Goal: Task Accomplishment & Management: Complete application form

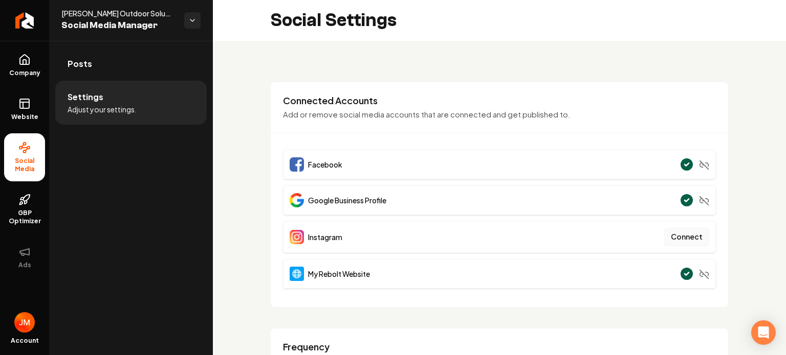
click at [677, 234] on button "Connect" at bounding box center [686, 237] width 45 height 18
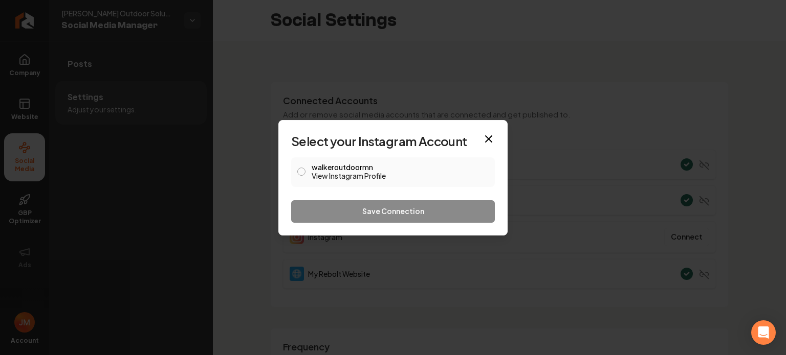
click at [306, 171] on div "walkeroutdoormn View Instagram Profile" at bounding box center [393, 173] width 204 height 30
click at [303, 169] on button "walkeroutdoormn View Instagram Profile" at bounding box center [301, 172] width 8 height 8
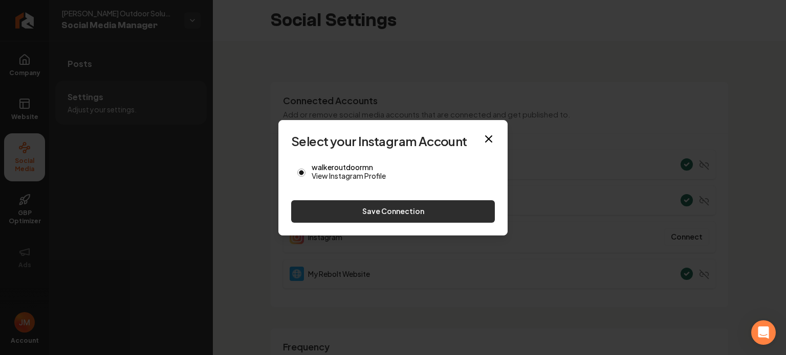
click at [364, 210] on button "Save Connection" at bounding box center [393, 211] width 204 height 23
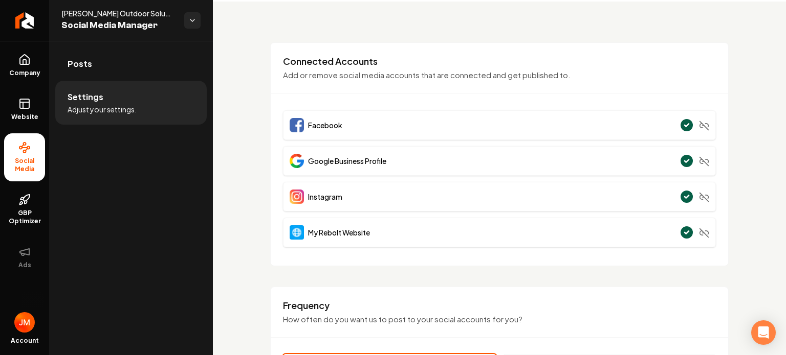
scroll to position [102, 0]
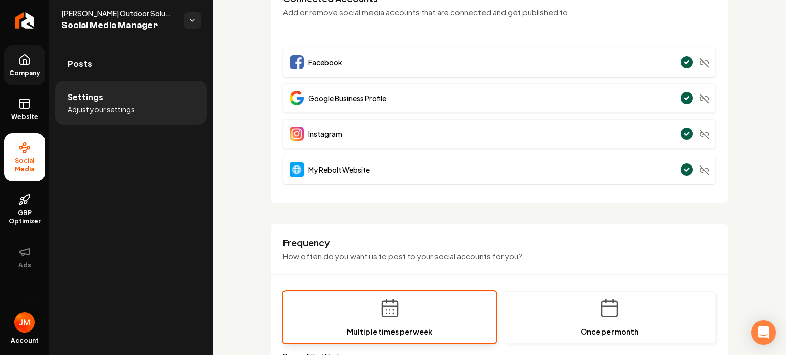
click at [39, 71] on span "Company" at bounding box center [24, 73] width 39 height 8
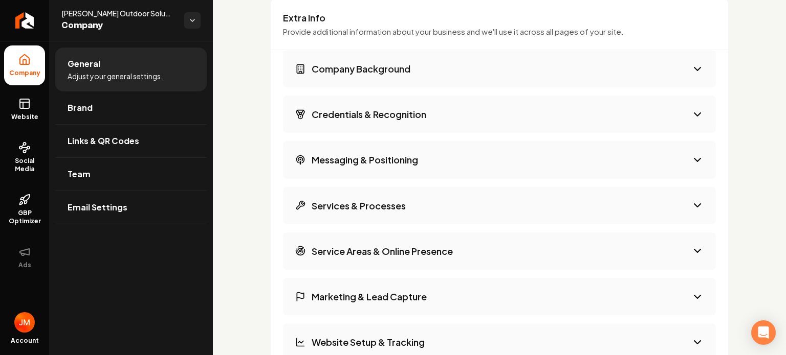
scroll to position [1643, 0]
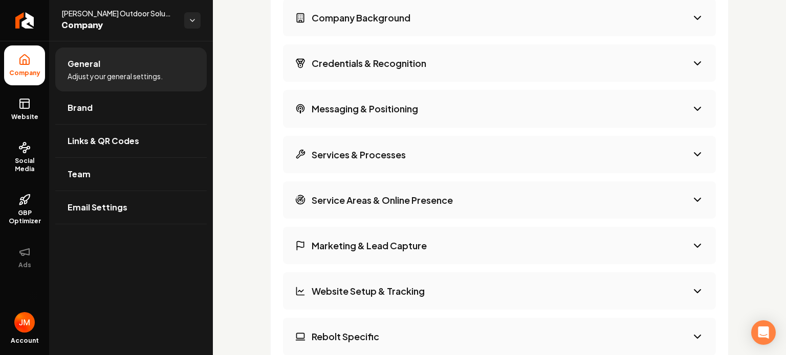
click at [406, 239] on h3 "Marketing & Lead Capture" at bounding box center [368, 245] width 115 height 13
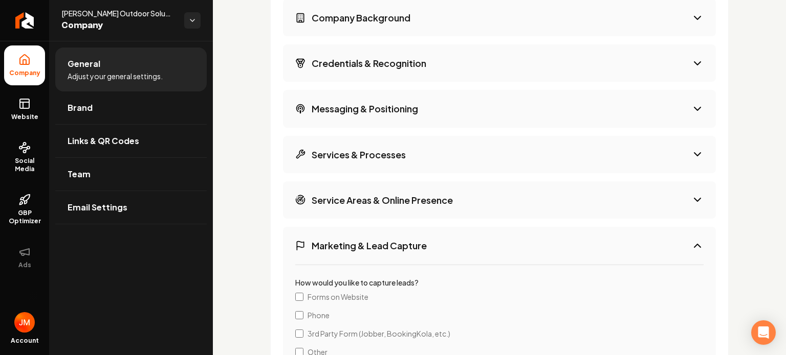
scroll to position [1797, 0]
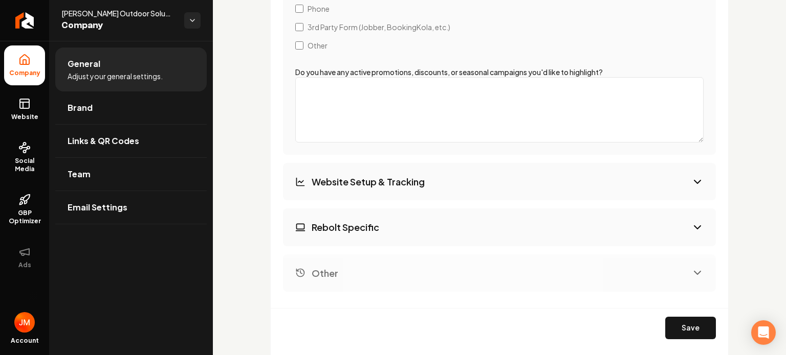
click at [397, 190] on button "Website Setup & Tracking" at bounding box center [499, 181] width 433 height 37
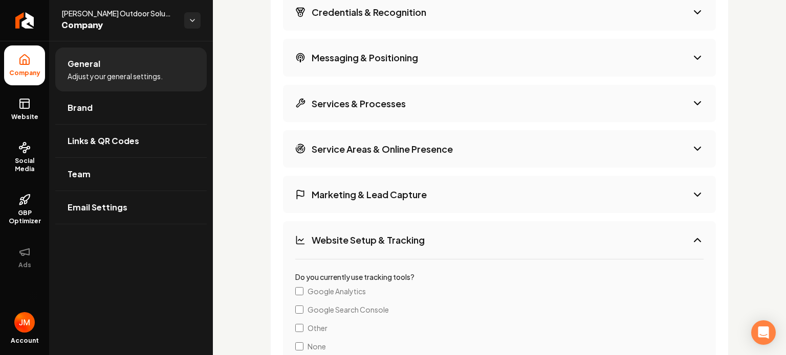
scroll to position [1490, 0]
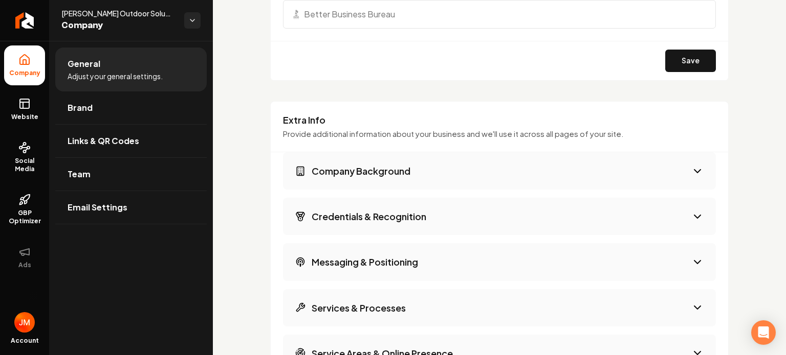
click at [397, 180] on button "Company Background" at bounding box center [499, 170] width 433 height 37
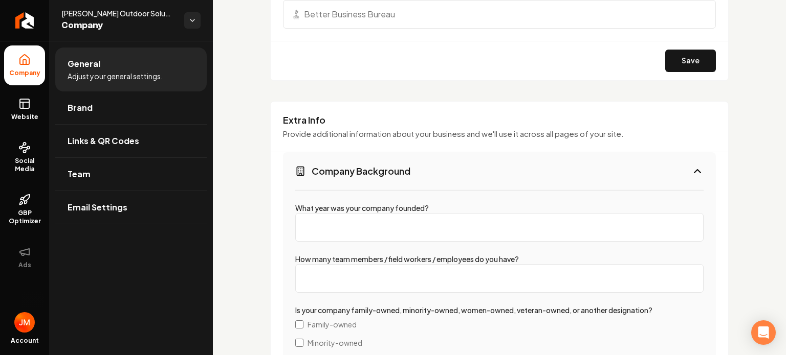
scroll to position [1592, 0]
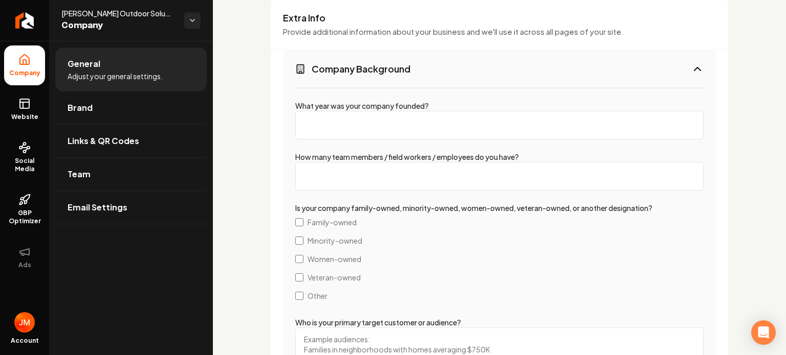
click at [369, 127] on input "What year was your company founded?" at bounding box center [499, 125] width 408 height 29
type input "2018"
click at [357, 168] on input "How many team members / field workers / employees do you have?" at bounding box center [499, 176] width 408 height 29
type input "4"
click at [304, 217] on label "Family-owned" at bounding box center [499, 222] width 408 height 18
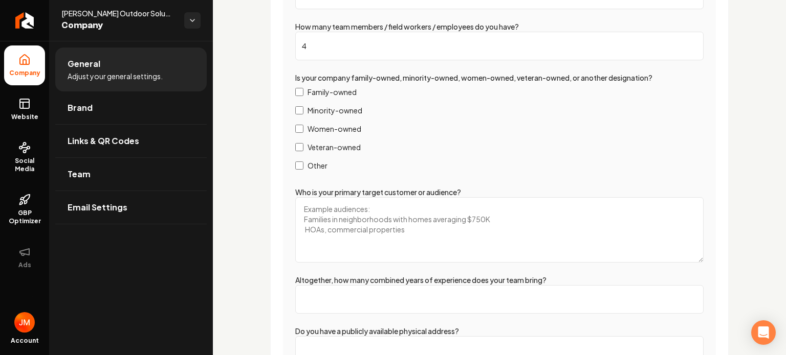
scroll to position [1745, 0]
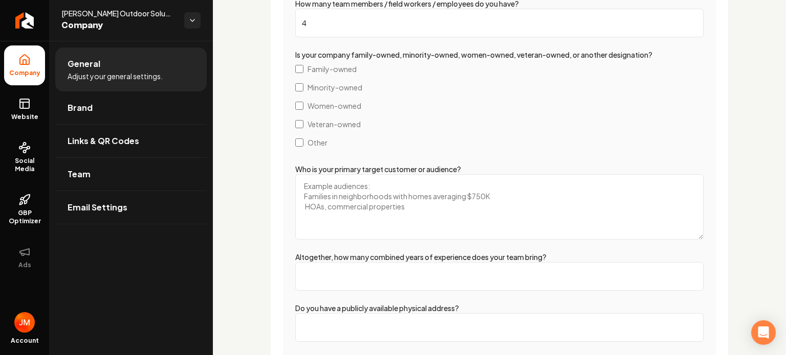
click at [333, 190] on textarea "Who is your primary target customer or audience?" at bounding box center [499, 206] width 408 height 65
type textarea "F"
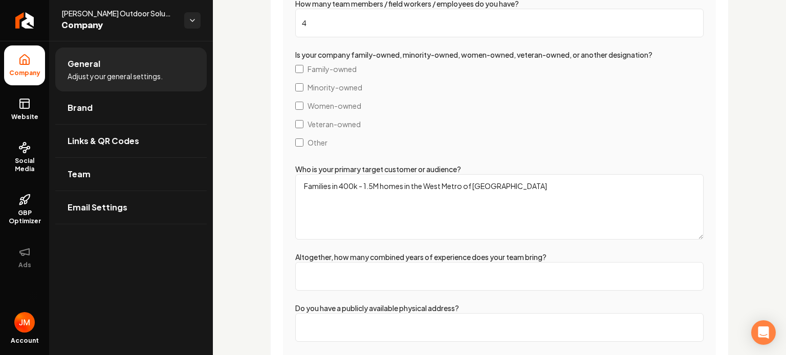
click at [442, 186] on textarea "Families in 400k - 1.5M homes in the West Metro of [GEOGRAPHIC_DATA]" at bounding box center [499, 206] width 408 height 65
click at [611, 186] on textarea "Families in 400k - 1.5M homes in the [GEOGRAPHIC_DATA], Northwest and Southwest…" at bounding box center [499, 206] width 408 height 65
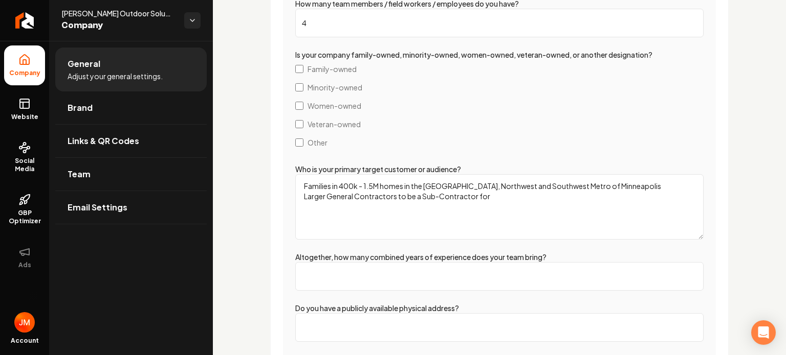
type textarea "Families in 400k - 1.5M homes in the [GEOGRAPHIC_DATA], Northwest and Southwest…"
click at [459, 274] on input "Altogether, how many combined years of experience does your team bring?" at bounding box center [499, 276] width 408 height 29
type input "1"
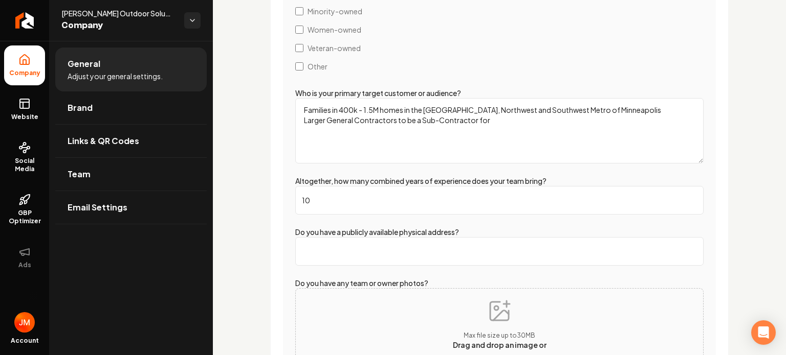
scroll to position [1825, 0]
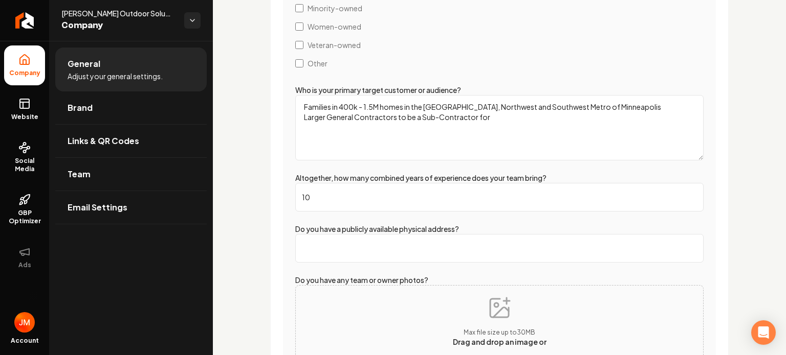
type input "10"
click at [401, 241] on input "Do you have a publicly available physical address?" at bounding box center [499, 248] width 408 height 29
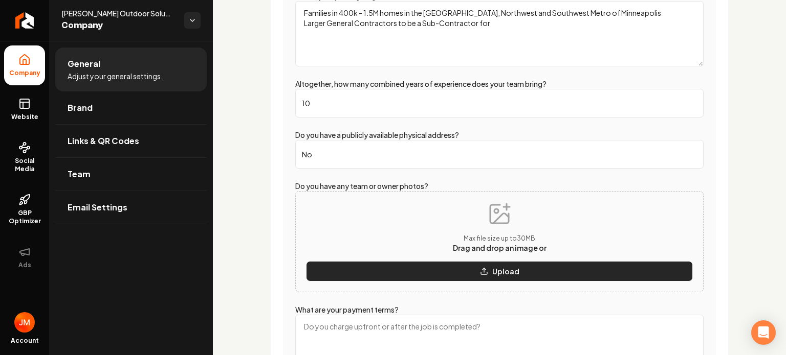
type input "No"
click at [497, 267] on p "Upload" at bounding box center [505, 271] width 27 height 10
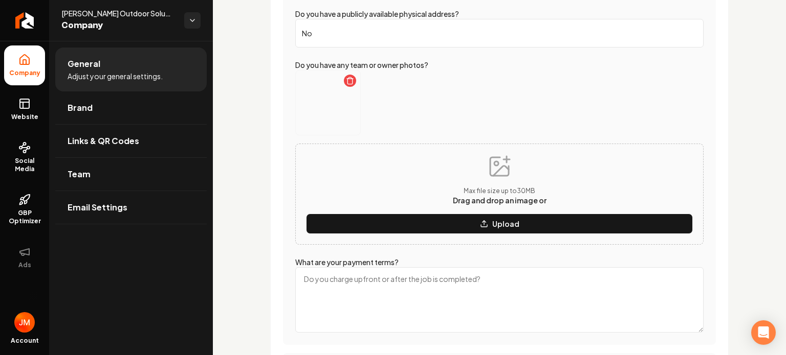
scroll to position [2044, 0]
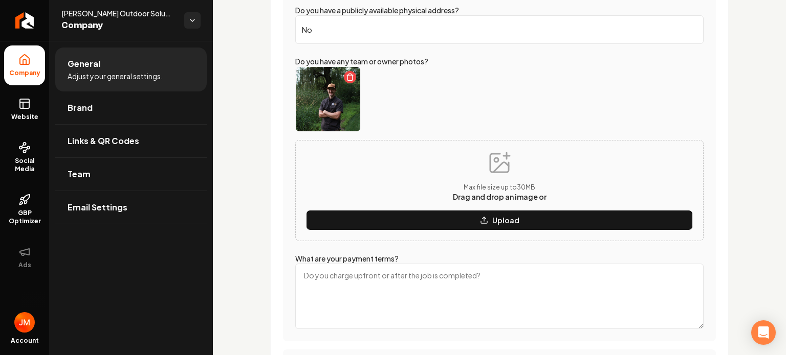
click at [390, 279] on textarea "What are your payment terms?" at bounding box center [499, 296] width 408 height 65
click at [597, 282] on textarea "20 percent down, 50 percent 2 weeks before starting the project, 30 percent upo…" at bounding box center [499, 296] width 408 height 65
click at [366, 274] on textarea "20 percent down, 50 percent 2 weeks before starting the project, 30 percent upo…" at bounding box center [499, 296] width 408 height 65
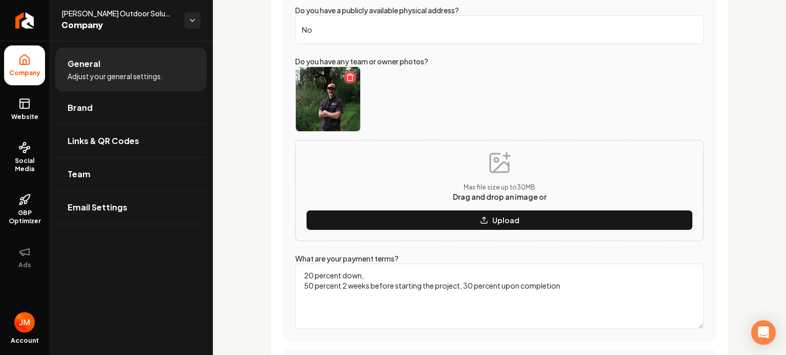
click at [465, 284] on textarea "20 percent down, 50 percent 2 weeks before starting the project, 30 percent upo…" at bounding box center [499, 296] width 408 height 65
click at [345, 282] on textarea "20 percent down, 50 percent 2 weeks before starting the project, 30 percent upo…" at bounding box center [499, 296] width 408 height 65
type textarea "20 percent down, 50 percent 1-2 weeks before starting the project, 30 percent u…"
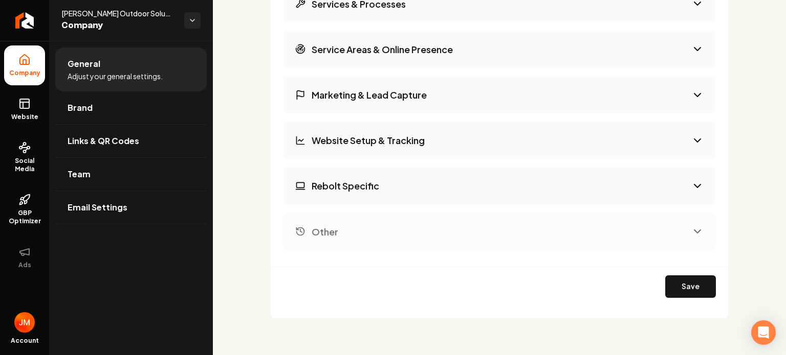
scroll to position [2502, 0]
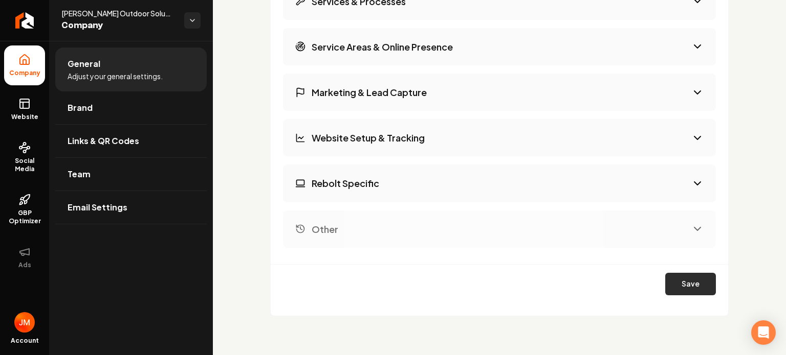
click at [675, 281] on button "Save" at bounding box center [690, 284] width 51 height 23
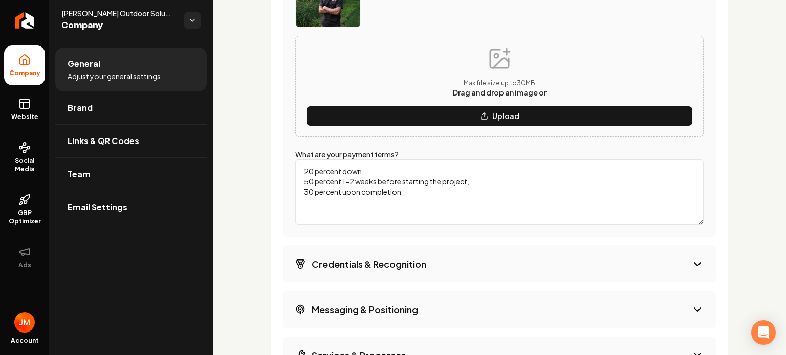
scroll to position [2147, 0]
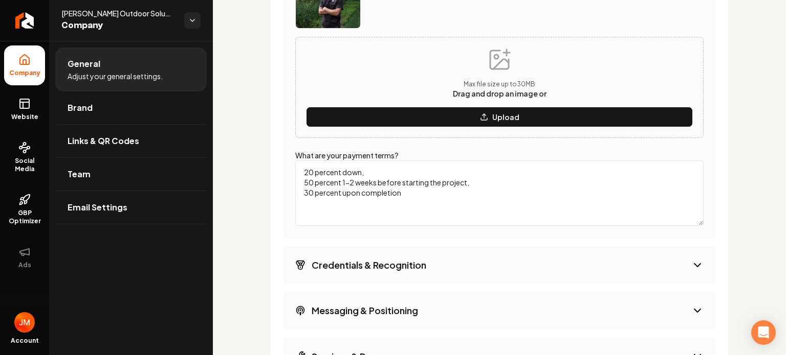
click at [393, 262] on h3 "Credentials & Recognition" at bounding box center [368, 265] width 115 height 13
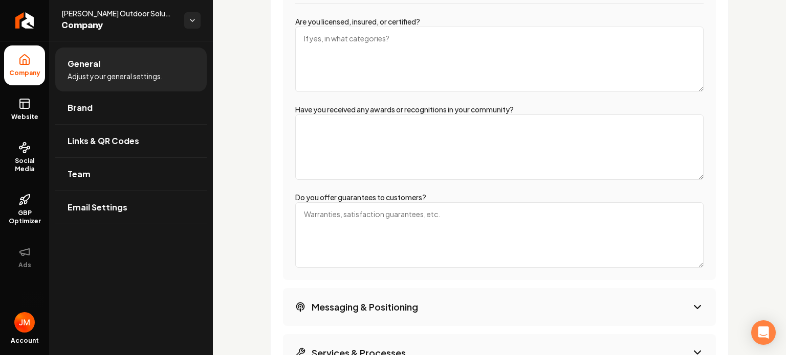
scroll to position [1721, 0]
click at [389, 221] on textarea "Do you offer guarantees to customers?" at bounding box center [499, 235] width 408 height 65
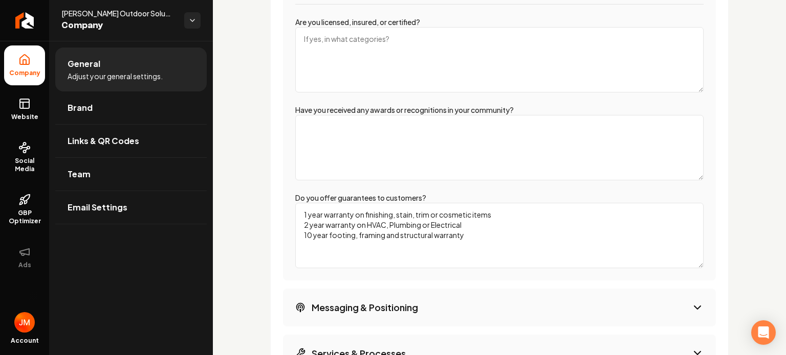
click at [467, 222] on textarea "1 year warranty on finishing, stain, trim or cosmetic items 2 year warranty on …" at bounding box center [499, 235] width 408 height 65
click at [327, 235] on textarea "1 year warranty on finishing, stain, trim or cosmetic items 2 year warranty on …" at bounding box center [499, 235] width 408 height 65
click at [325, 233] on textarea "1 year warranty on finishing, stain, trim or cosmetic items 2 year warranty on …" at bounding box center [499, 235] width 408 height 65
drag, startPoint x: 469, startPoint y: 224, endPoint x: 279, endPoint y: 227, distance: 190.8
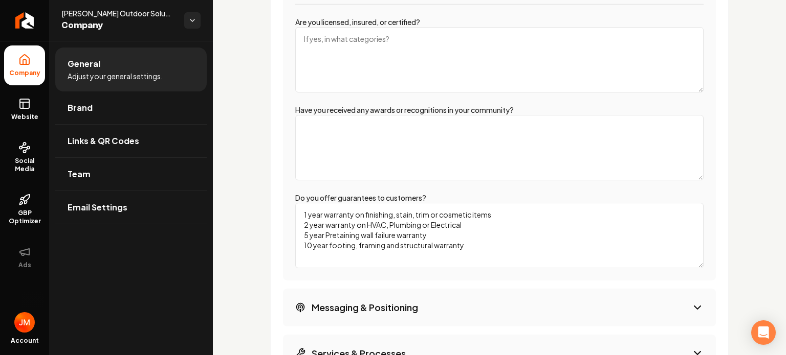
click at [279, 227] on div "Extra Info Provide additional information about your business and we'll use it …" at bounding box center [499, 269] width 458 height 799
click at [329, 223] on textarea "1 year warranty on finishing, stain, trim or cosmetic items 5 year Pretaining w…" at bounding box center [499, 235] width 408 height 65
click at [391, 227] on textarea "1 year warranty on finishing, stain, trim or cosmetic items 5 year Patio or Ret…" at bounding box center [499, 235] width 408 height 65
click at [331, 233] on textarea "1 year warranty on finishing, stain, trim or cosmetic items 5 year Patio or Ret…" at bounding box center [499, 235] width 408 height 65
click at [362, 234] on textarea "1 year warranty on finishing, stain, trim or cosmetic items 5 year Patio or Ret…" at bounding box center [499, 235] width 408 height 65
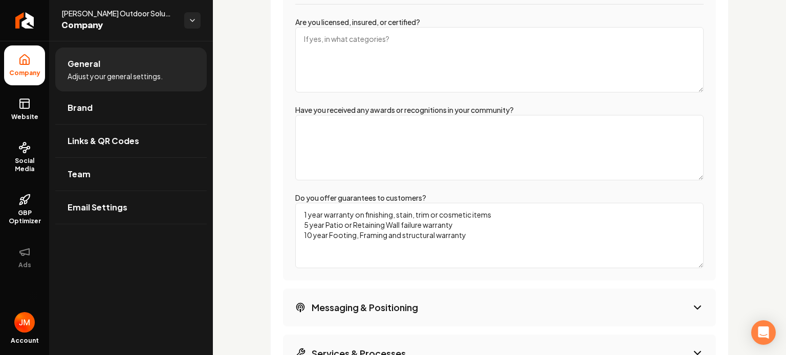
click at [403, 235] on textarea "1 year warranty on finishing, stain, trim or cosmetic items 5 year Patio or Ret…" at bounding box center [499, 235] width 408 height 65
click at [439, 236] on textarea "1 year warranty on finishing, stain, trim or cosmetic items 5 year Patio or Ret…" at bounding box center [499, 235] width 408 height 65
click at [427, 224] on textarea "1 year warranty on finishing, stain, trim or cosmetic items 5 year Patio or Ret…" at bounding box center [499, 235] width 408 height 65
click at [405, 223] on textarea "1 year warranty on finishing, stain, trim or cosmetic items 5 year Patio or Ret…" at bounding box center [499, 235] width 408 height 65
click at [416, 215] on textarea "1 year warranty on finishing, stain, trim or cosmetic items 5 year Patio or Ret…" at bounding box center [499, 235] width 408 height 65
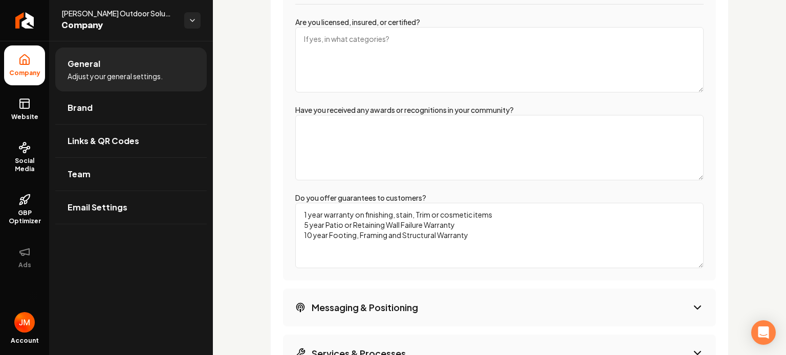
click at [442, 214] on textarea "1 year warranty on finishing, stain, Trim or cosmetic items 5 year Patio or Ret…" at bounding box center [499, 235] width 408 height 65
click at [475, 215] on textarea "1 year warranty on finishing, stain, Trim or Cosmetic items 5 year Patio or Ret…" at bounding box center [499, 235] width 408 height 65
click at [396, 214] on textarea "1 year warranty on finishing, stain, Trim or Cosmetic Items 5 year Patio or Ret…" at bounding box center [499, 235] width 408 height 65
click at [366, 214] on textarea "1 year warranty on finishing, Stain, Trim or Cosmetic Items 5 year Patio or Ret…" at bounding box center [499, 235] width 408 height 65
click at [328, 215] on textarea "1 year warranty on Finishing, Stain, Trim or Cosmetic Items 5 year Patio or Ret…" at bounding box center [499, 235] width 408 height 65
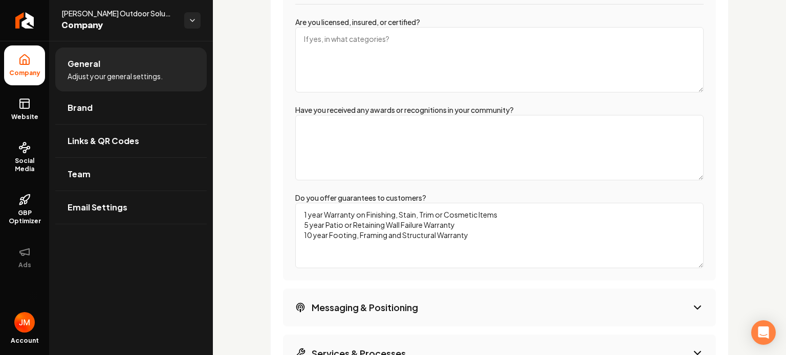
drag, startPoint x: 459, startPoint y: 224, endPoint x: 426, endPoint y: 225, distance: 32.7
click at [426, 225] on textarea "1 year Warranty on Finishing, Stain, Trim or Cosmetic Items 5 year Patio or Ret…" at bounding box center [499, 235] width 408 height 65
click at [466, 242] on textarea "1 year Warranty on Finishing, Stain, Trim or Cosmetic Items 5 year Patio or Ret…" at bounding box center [499, 235] width 408 height 65
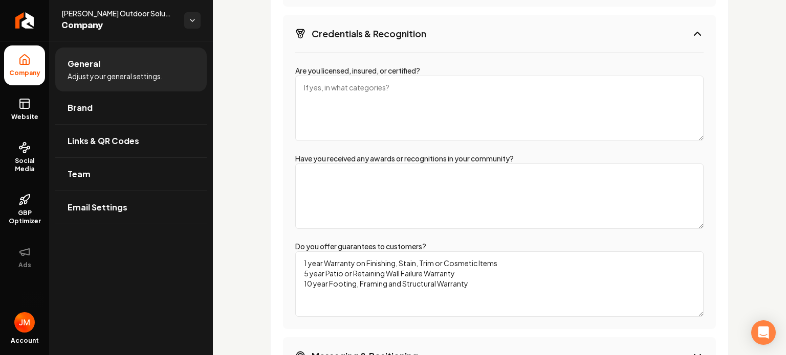
scroll to position [1650, 0]
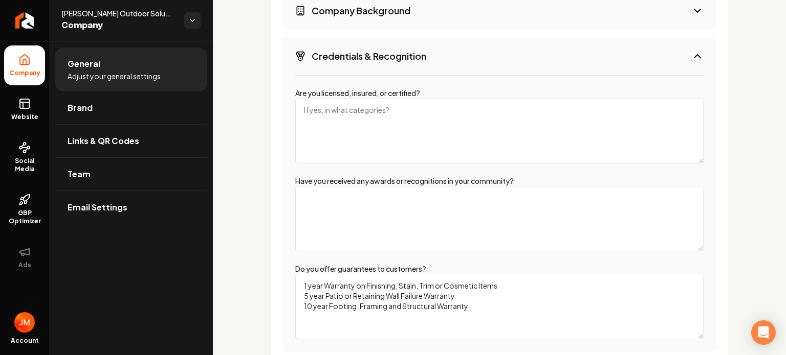
type textarea "1 year Warranty on Finishing, Stain, Trim or Cosmetic Items 5 year Patio or Ret…"
click at [404, 198] on textarea "Have you received any awards or recognitions in your community?" at bounding box center [499, 218] width 408 height 65
click at [410, 198] on textarea "Neighborhood Favorite on Nextdoor in [DATE]" at bounding box center [499, 218] width 408 height 65
click at [415, 198] on textarea "Neighborhood Favorite on Nextdoor in [DATE]" at bounding box center [499, 218] width 408 height 65
click at [407, 198] on textarea "Neighborhood Favorite on NextDoor in [DATE]" at bounding box center [499, 218] width 408 height 65
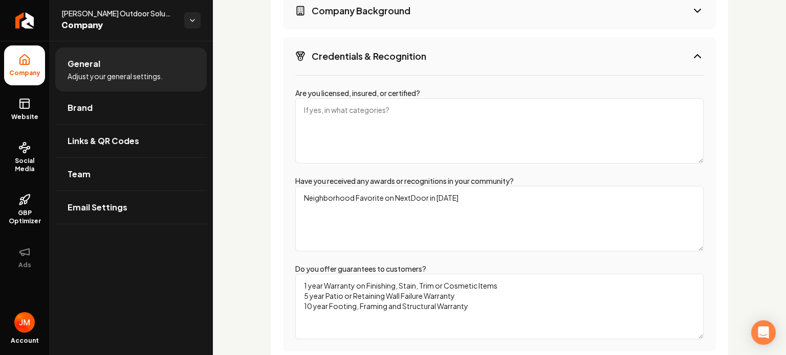
type textarea "Neighborhood Favorite on NextDoor in [DATE]"
click at [350, 113] on textarea "Are you licensed, insured, or certified?" at bounding box center [499, 130] width 408 height 65
click at [339, 119] on textarea "Licensed Building Contractor - BC809320 COnstruction Electrician Degree - Anoka…" at bounding box center [499, 130] width 408 height 65
drag, startPoint x: 358, startPoint y: 130, endPoint x: 293, endPoint y: 131, distance: 65.5
click at [293, 131] on div "Are you licensed, insured, or certified? Licensed Building Contractor - BC80932…" at bounding box center [499, 213] width 433 height 277
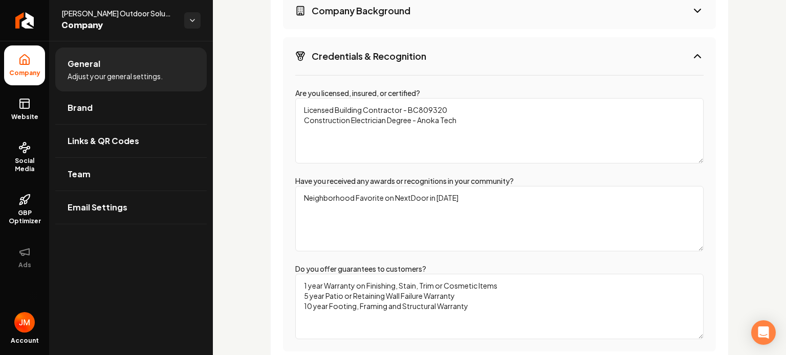
click at [446, 112] on textarea "Licensed Building Contractor - BC809320 Construction Electrician Degree - Anoka…" at bounding box center [499, 130] width 408 height 65
paste textarea "Fully Insured"
click at [468, 132] on textarea "Licensed Building Contractor - BC809320 Fully Insured Construction Electrician …" at bounding box center [499, 130] width 408 height 65
click at [460, 130] on textarea "Licensed Building Contractor - BC809320 Fully Insured Construction Electrician …" at bounding box center [499, 130] width 408 height 65
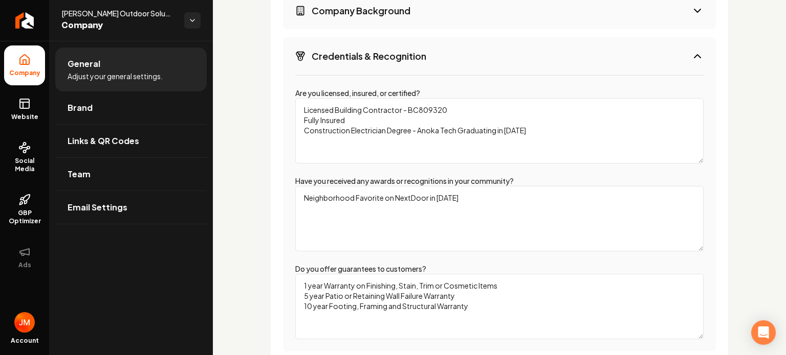
click at [485, 127] on textarea "Licensed Building Contractor - BC809320 Fully Insured Construction Electrician …" at bounding box center [499, 130] width 408 height 65
click at [535, 131] on textarea "Licensed Building Contractor - BC809320 Fully Insured Construction Electrician …" at bounding box center [499, 130] width 408 height 65
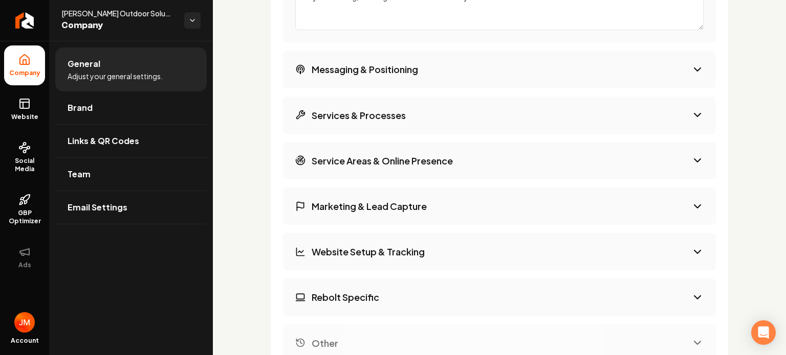
scroll to position [2074, 0]
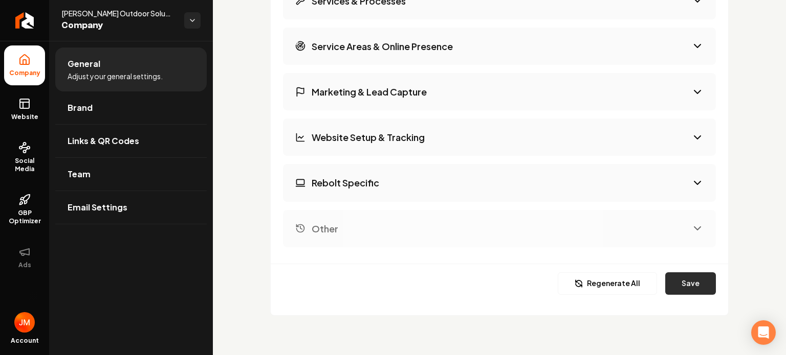
type textarea "Licensed Building Contractor - BC809320 Fully Insured Construction Electrician …"
click at [694, 278] on button "Save" at bounding box center [690, 284] width 51 height 23
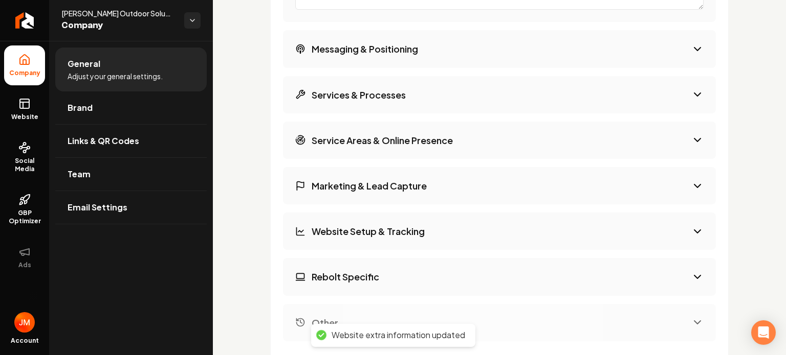
scroll to position [1976, 0]
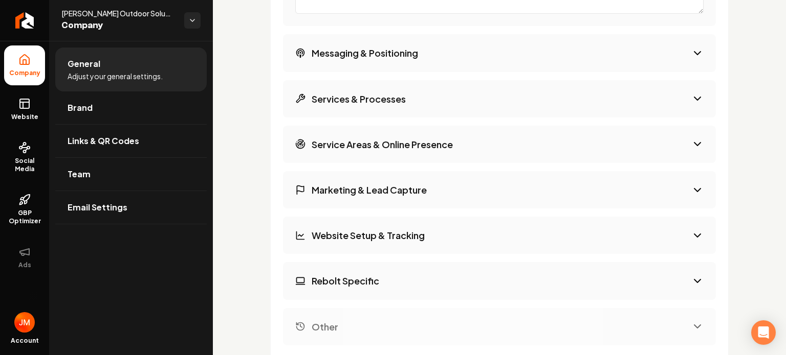
click at [427, 189] on button "Marketing & Lead Capture" at bounding box center [499, 189] width 433 height 37
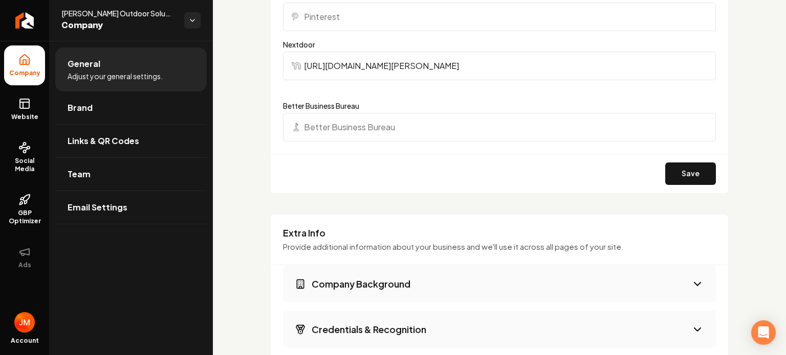
scroll to position [1377, 0]
click at [391, 123] on input "Better Business Bureau" at bounding box center [499, 127] width 433 height 29
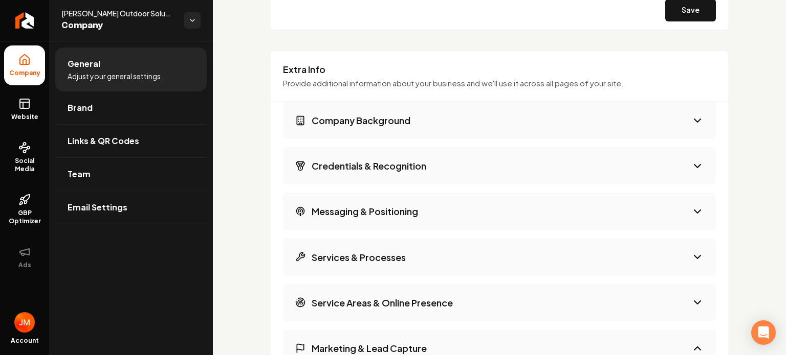
scroll to position [1541, 0]
click at [411, 222] on button "Messaging & Positioning" at bounding box center [499, 210] width 433 height 37
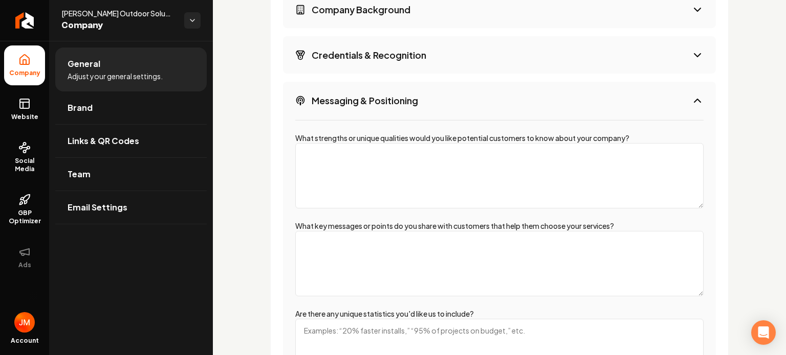
scroll to position [1651, 0]
click at [435, 155] on textarea "What strengths or unique qualities would you like potential customers to know a…" at bounding box center [499, 175] width 408 height 65
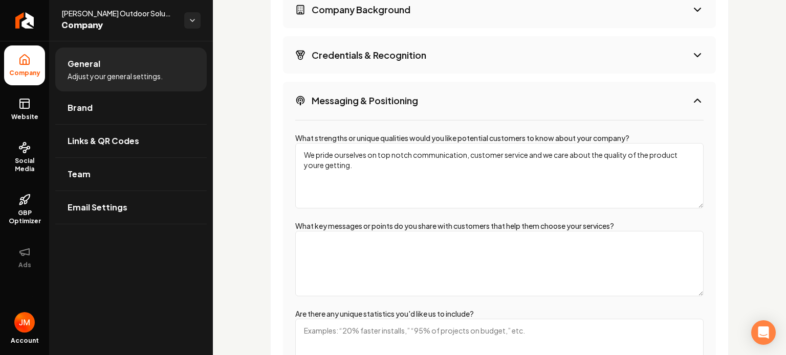
click at [400, 155] on textarea "We pride ourselves on top notch communication, customer service and we care abo…" at bounding box center [499, 175] width 408 height 65
click at [310, 161] on textarea "We pride ourselves on top-notch communication, customer service and we care abo…" at bounding box center [499, 175] width 408 height 65
click at [358, 167] on textarea "We pride ourselves on top-notch communication, customer service and we care abo…" at bounding box center [499, 175] width 408 height 65
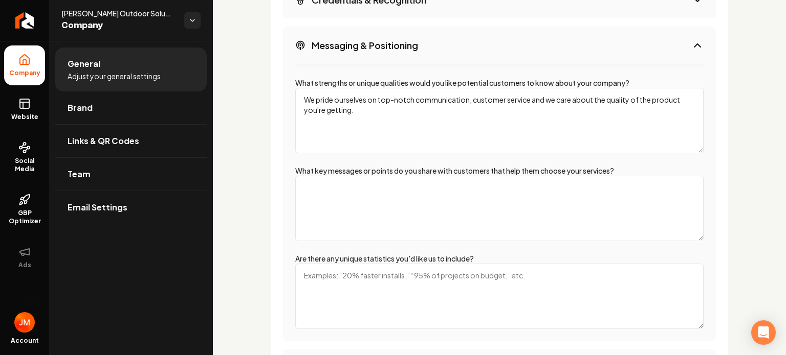
scroll to position [1726, 0]
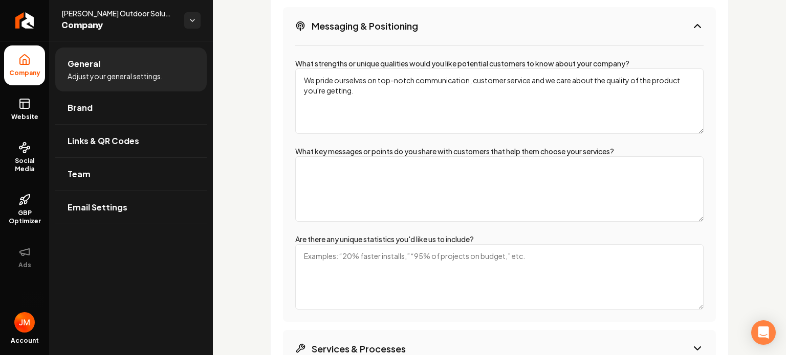
type textarea "We pride ourselves on top-notch communication, customer service and we care abo…"
click at [391, 166] on textarea "What key messages or points do you share with customers that help them choose y…" at bounding box center [499, 188] width 408 height 65
click at [408, 168] on textarea "Trustworthy Construction COmpany, Honest People" at bounding box center [499, 188] width 408 height 65
click at [401, 167] on textarea "Trustworthy Construction COmpany, Honest People" at bounding box center [499, 188] width 408 height 65
click at [479, 167] on textarea "Trustworthy Construction Company, Honest People" at bounding box center [499, 188] width 408 height 65
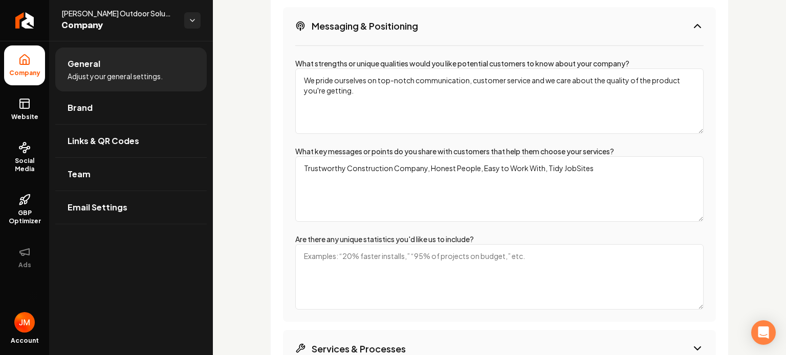
click at [569, 168] on textarea "Trustworthy Construction Company, Honest People, Easy to Work With, Tidy JobSit…" at bounding box center [499, 188] width 408 height 65
click at [576, 166] on textarea "Trustworthy Construction Company, Honest People, Easy to Work With, Tidy JobSit…" at bounding box center [499, 188] width 408 height 65
click at [572, 168] on textarea "Trustworthy Construction Company, Honest People, Easy to Work With, Tidy JobSit…" at bounding box center [499, 188] width 408 height 65
click at [596, 168] on textarea "Trustworthy Construction Company, Honest People, Easy to Work With, Tidy Job Si…" at bounding box center [499, 188] width 408 height 65
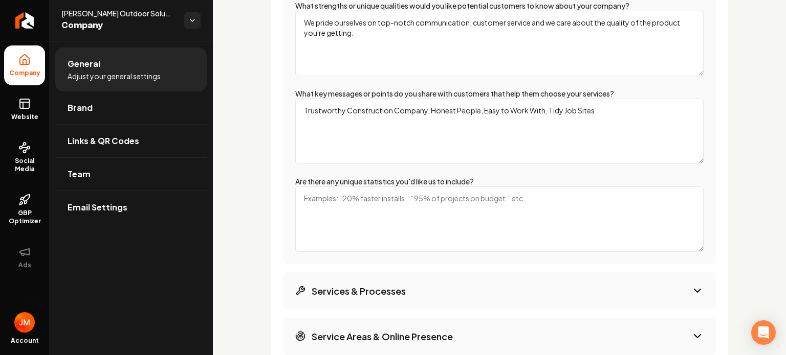
scroll to position [1785, 0]
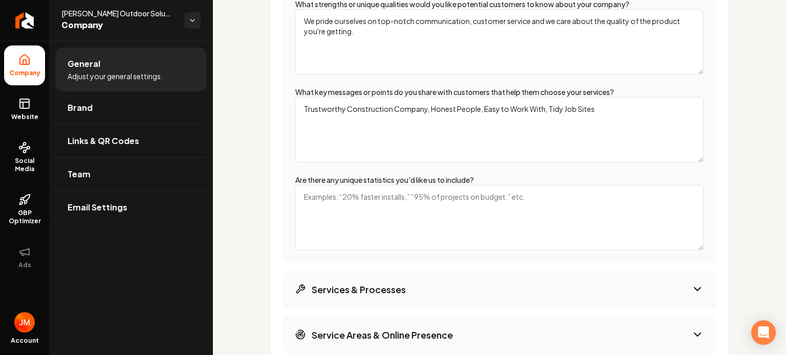
type textarea "Trustworthy Construction Company, Honest People, Easy to Work With, Tidy Job Si…"
click at [384, 198] on textarea "Are there any unique statistics you'd like us to include?" at bounding box center [499, 217] width 408 height 65
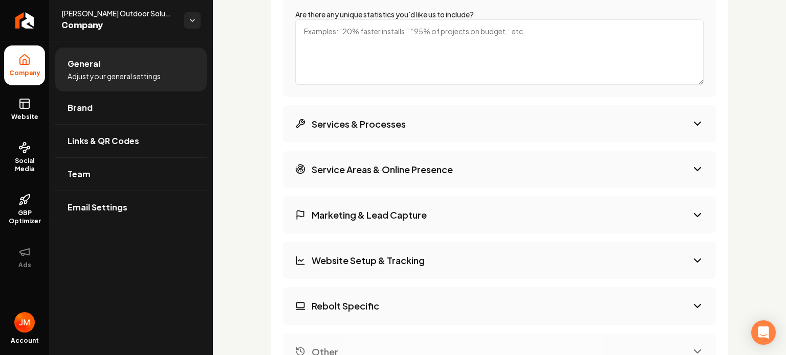
scroll to position [2074, 0]
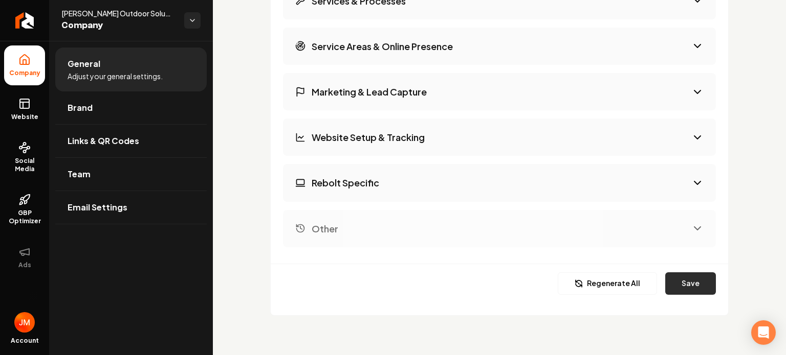
click at [696, 280] on button "Save" at bounding box center [690, 284] width 51 height 23
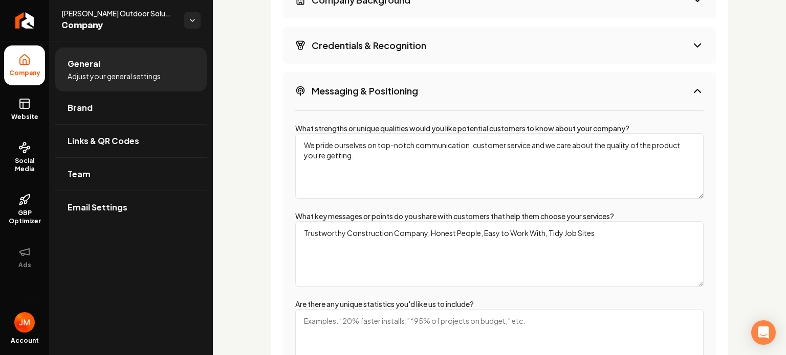
scroll to position [1627, 0]
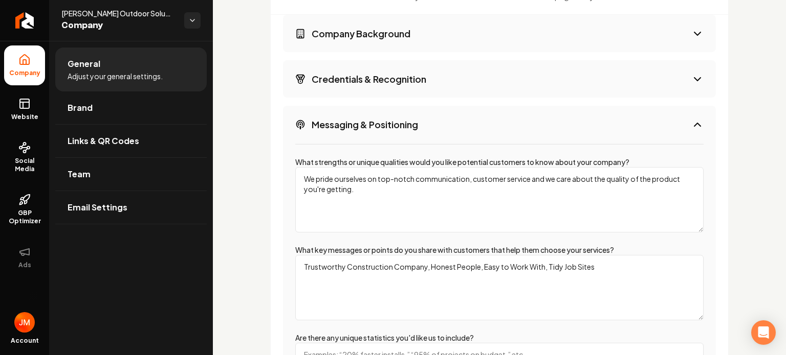
click at [482, 129] on button "Messaging & Positioning" at bounding box center [499, 124] width 433 height 37
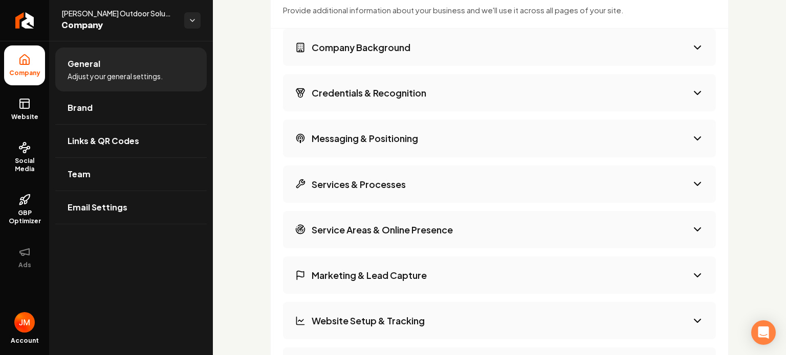
scroll to position [1689, 0]
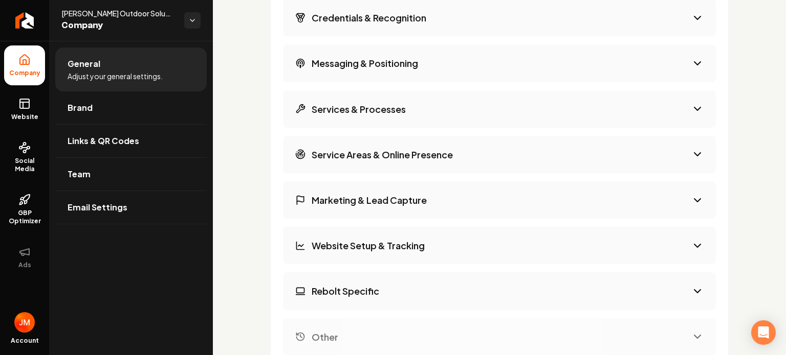
click at [490, 159] on button "Service Areas & Online Presence" at bounding box center [499, 154] width 433 height 37
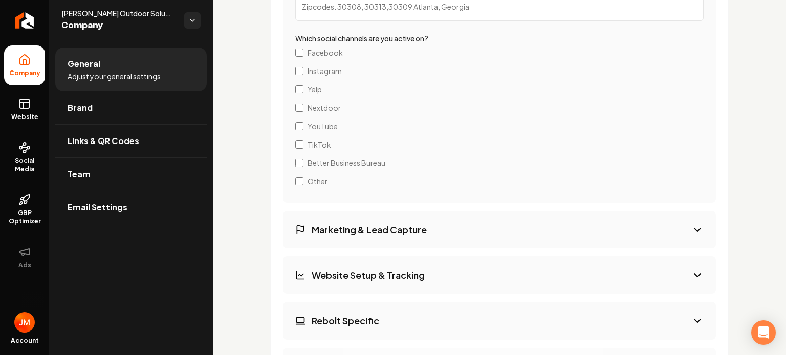
scroll to position [1740, 0]
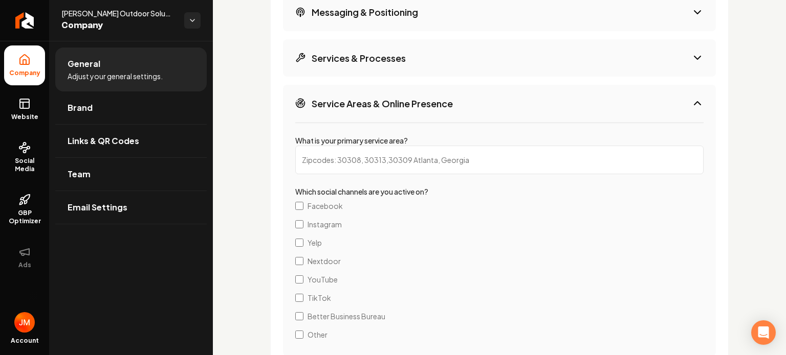
click at [474, 104] on button "Service Areas & Online Presence" at bounding box center [499, 103] width 433 height 37
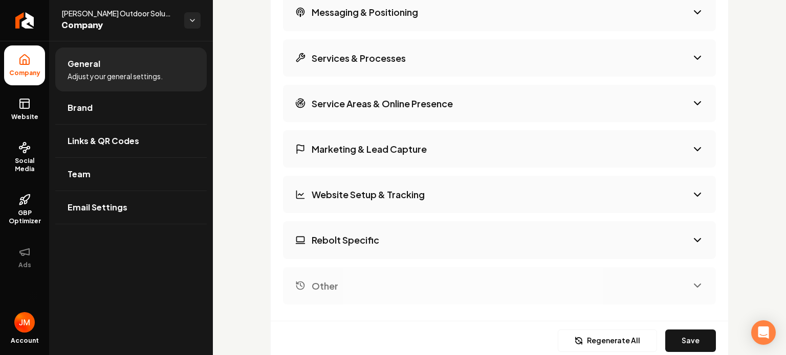
click at [387, 152] on h3 "Marketing & Lead Capture" at bounding box center [368, 149] width 115 height 13
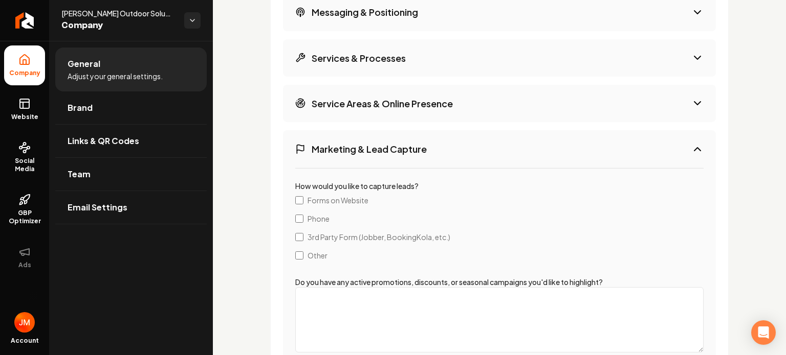
drag, startPoint x: 399, startPoint y: 141, endPoint x: 397, endPoint y: 129, distance: 11.4
click at [399, 143] on h3 "Marketing & Lead Capture" at bounding box center [368, 149] width 115 height 13
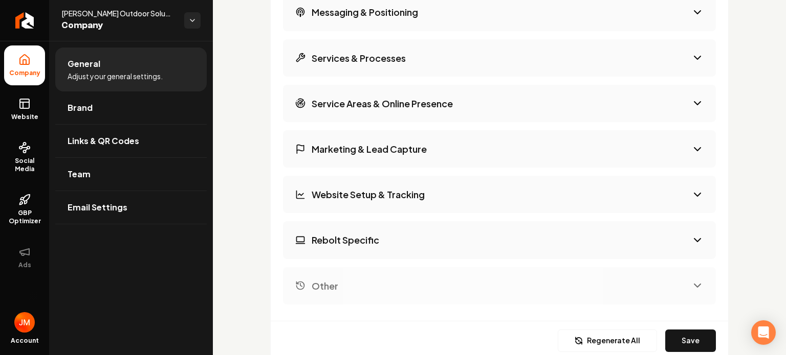
click at [406, 113] on button "Service Areas & Online Presence" at bounding box center [499, 103] width 433 height 37
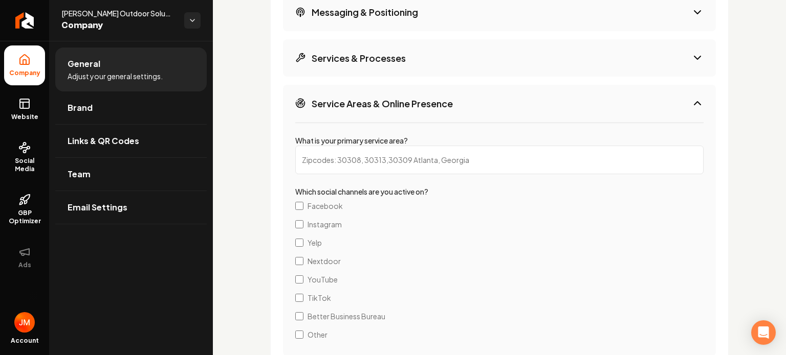
drag, startPoint x: 406, startPoint y: 113, endPoint x: 406, endPoint y: 118, distance: 5.1
click at [406, 116] on button "Service Areas & Online Presence" at bounding box center [499, 103] width 433 height 37
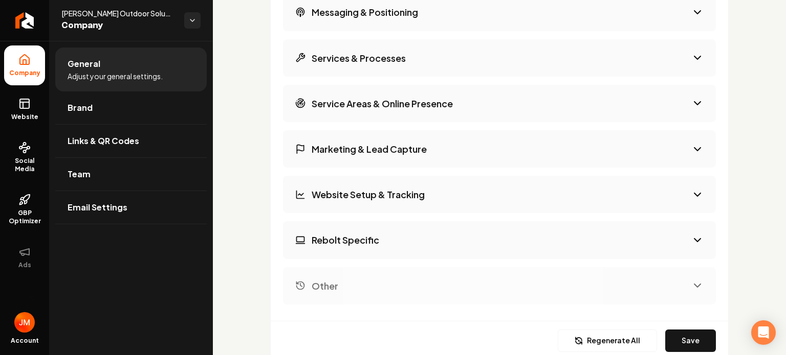
click at [379, 197] on h3 "Website Setup & Tracking" at bounding box center [367, 194] width 113 height 13
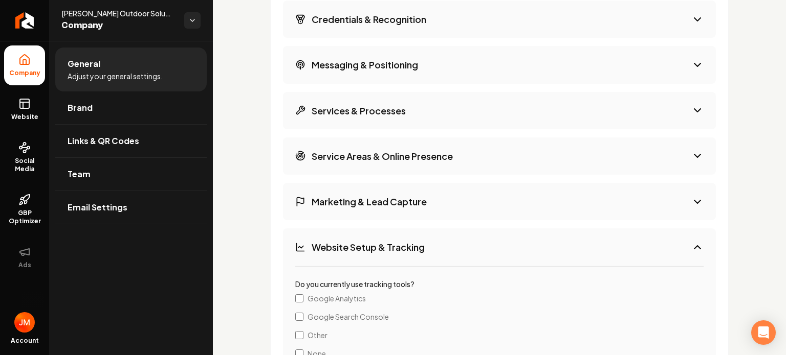
scroll to position [1626, 0]
